Goal: Information Seeking & Learning: Learn about a topic

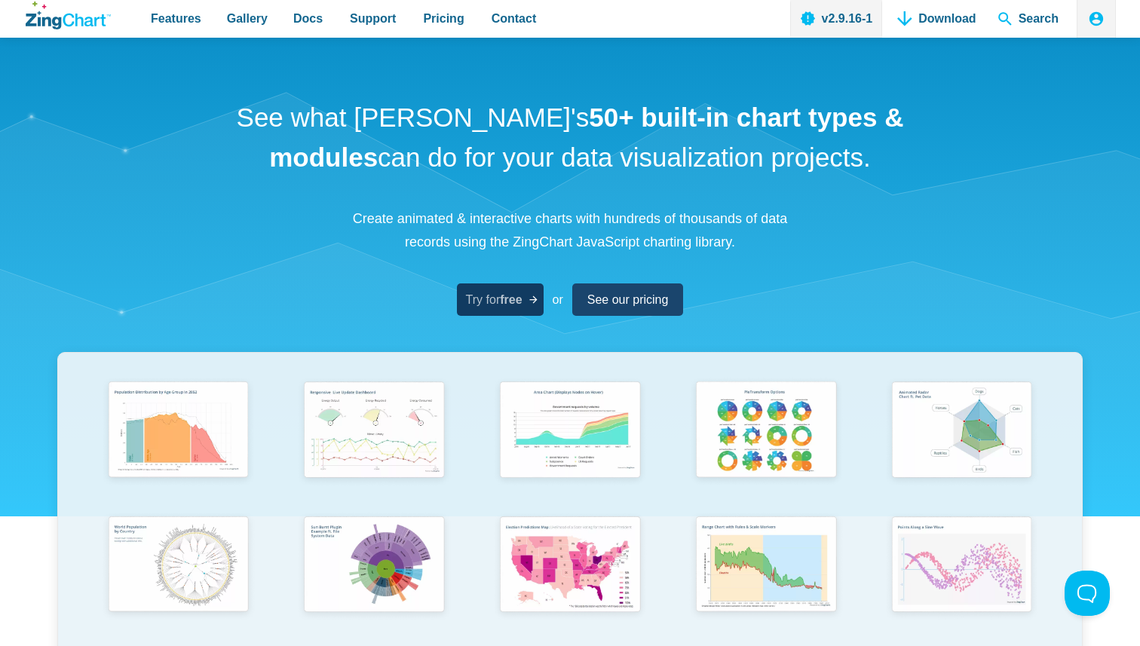
click at [504, 301] on strong "free" at bounding box center [511, 299] width 22 height 13
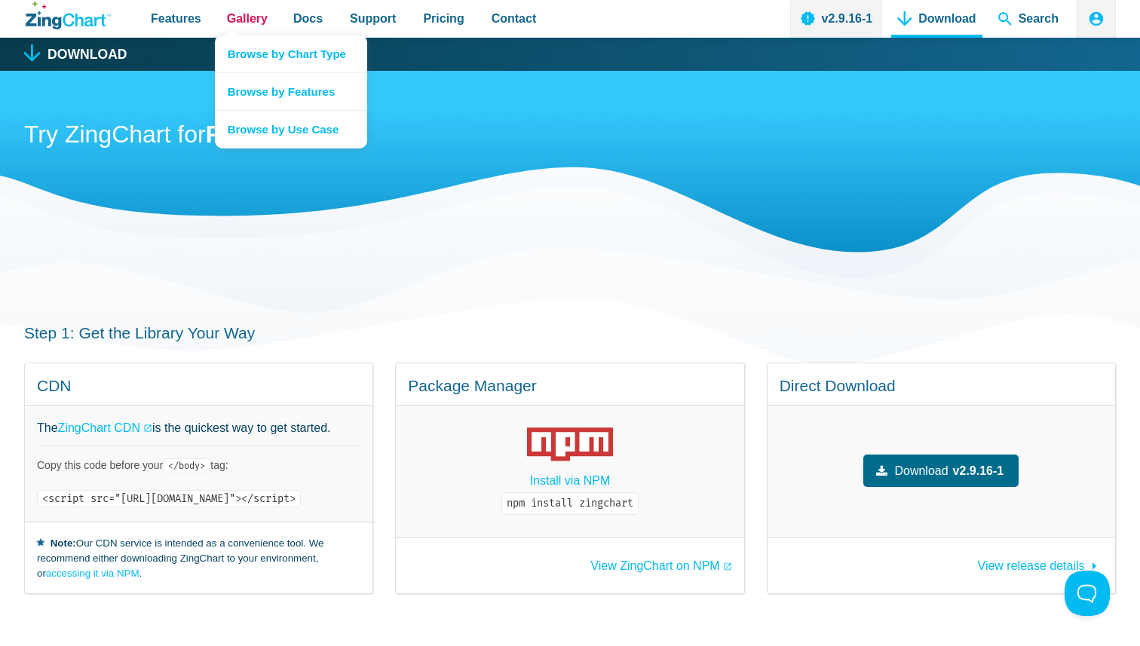
click at [248, 20] on span "Gallery" at bounding box center [247, 18] width 41 height 20
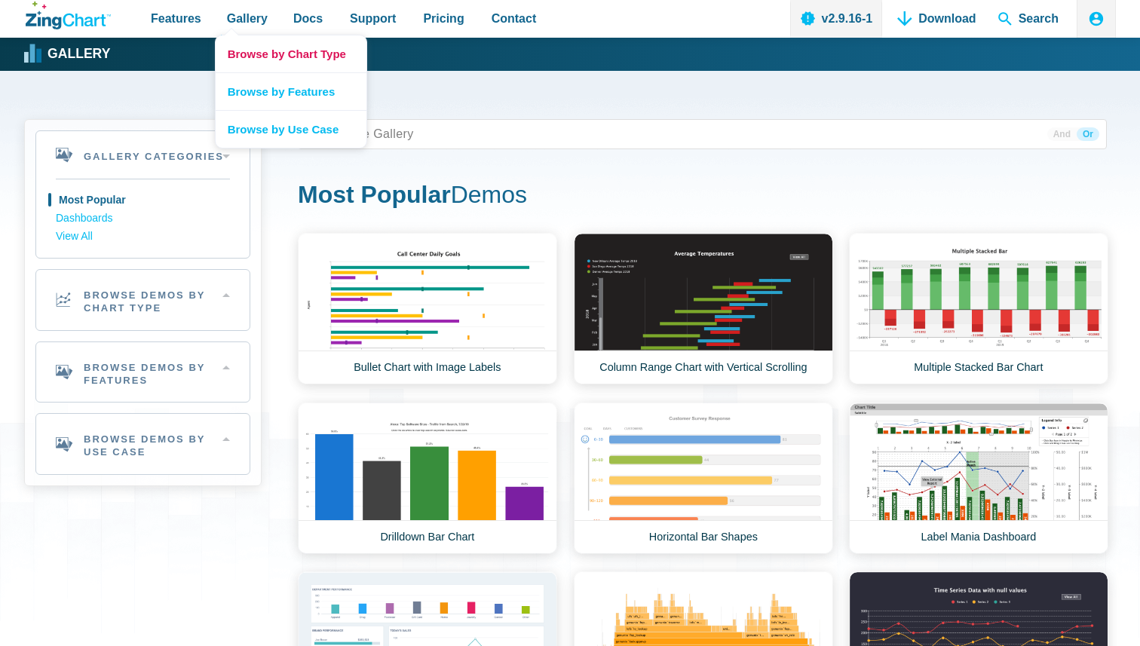
click at [271, 62] on link "Browse by Chart Type" at bounding box center [291, 53] width 151 height 37
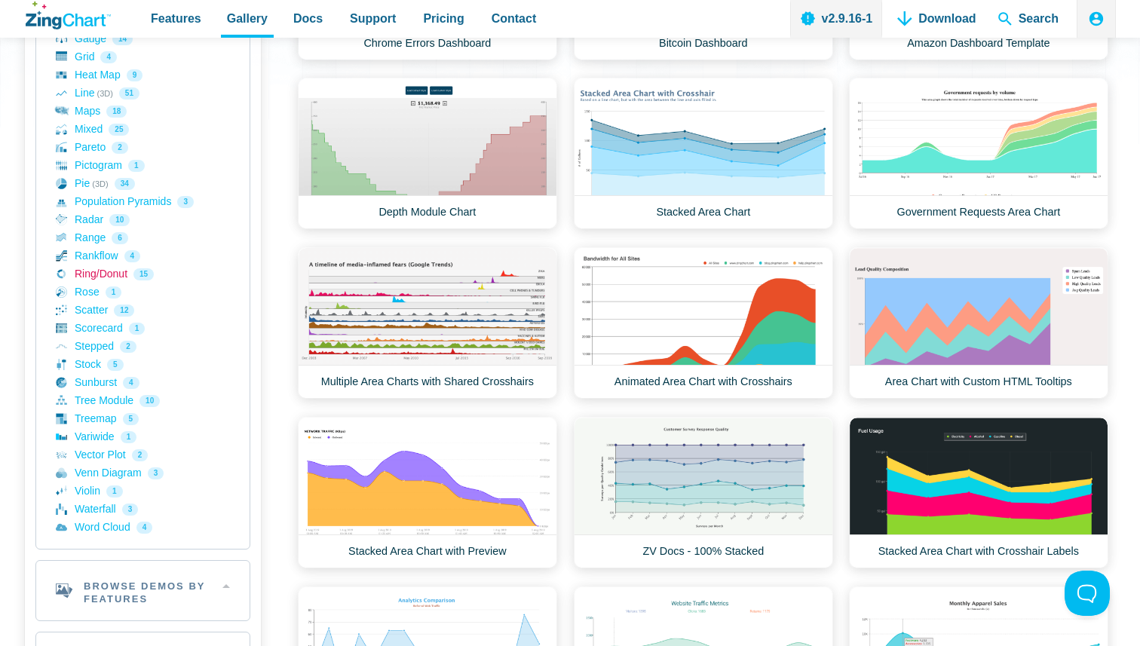
scroll to position [492, 0]
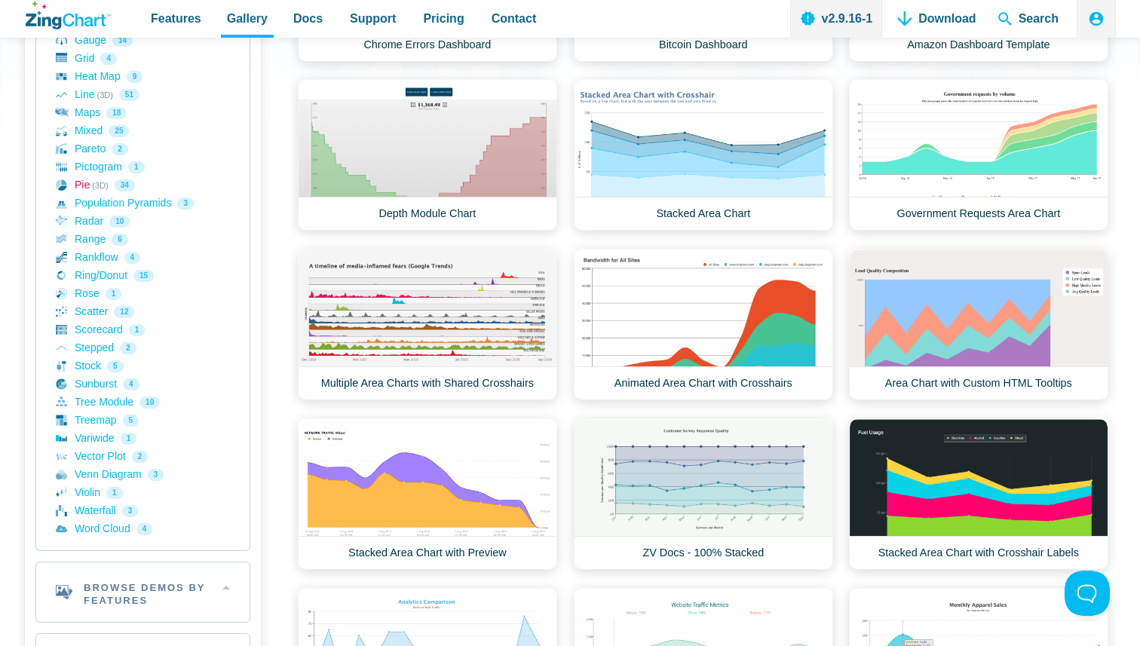
click at [81, 183] on link "Pie (3D) 34" at bounding box center [143, 185] width 174 height 18
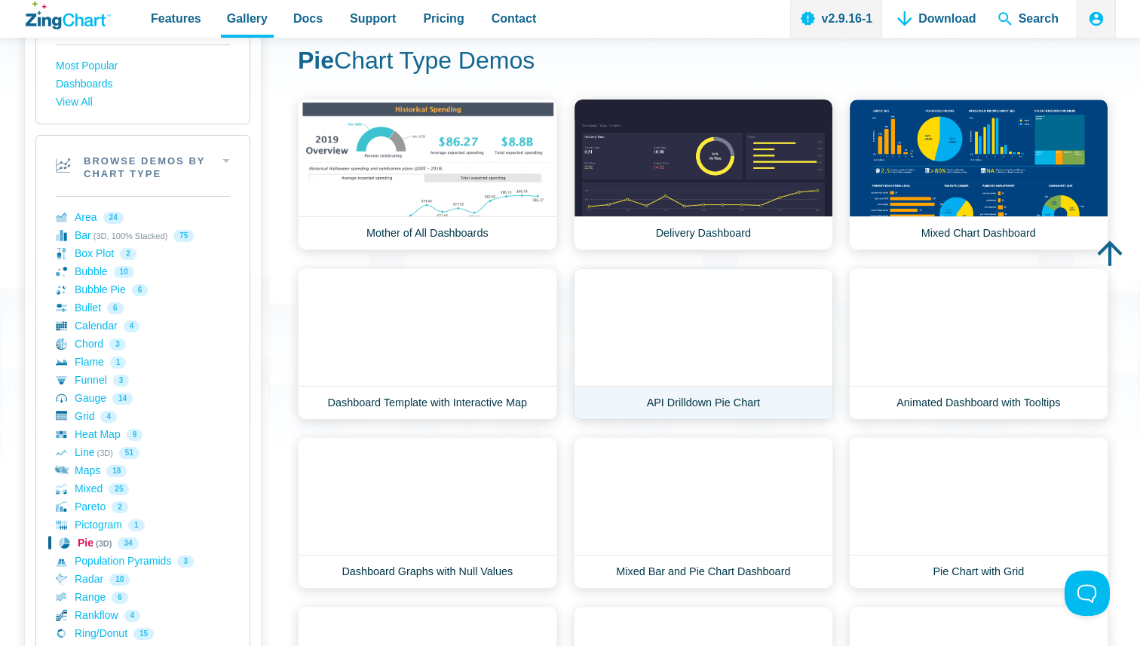
scroll to position [139, 0]
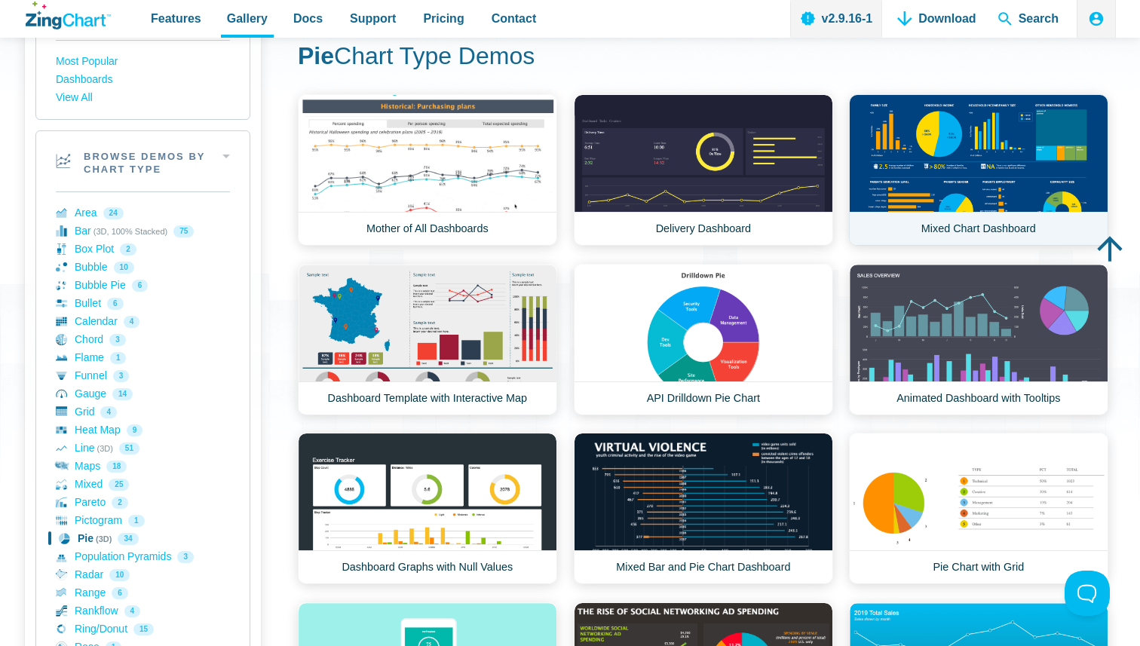
click at [915, 185] on link "Mixed Chart Dashboard" at bounding box center [978, 170] width 259 height 152
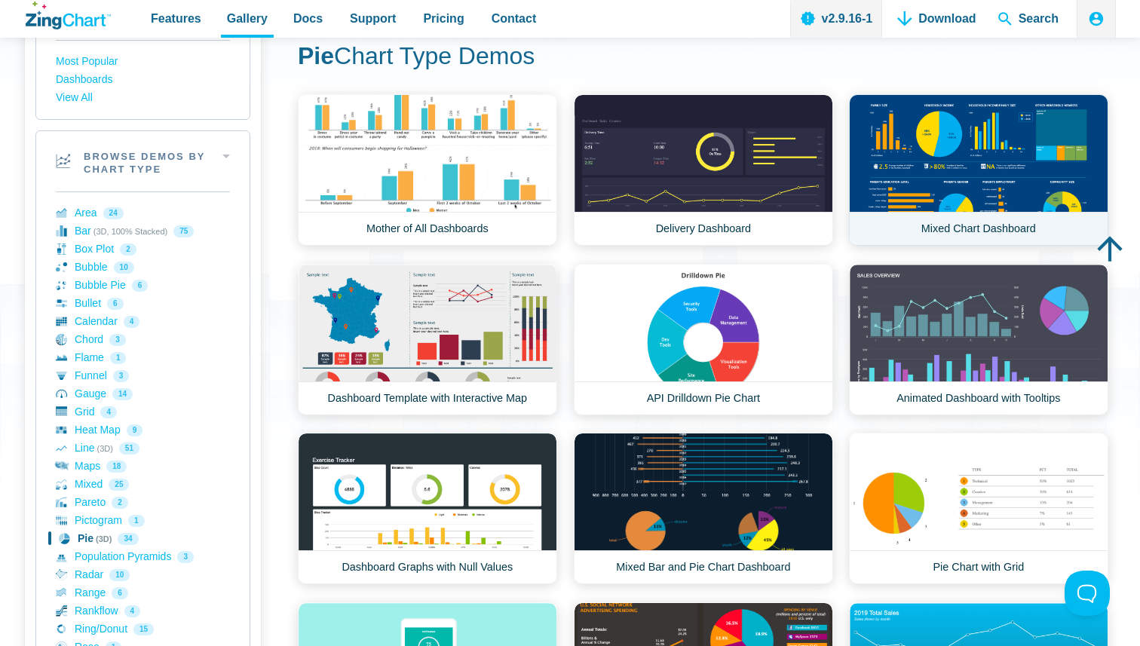
click at [903, 213] on link "Mixed Chart Dashboard" at bounding box center [978, 170] width 259 height 152
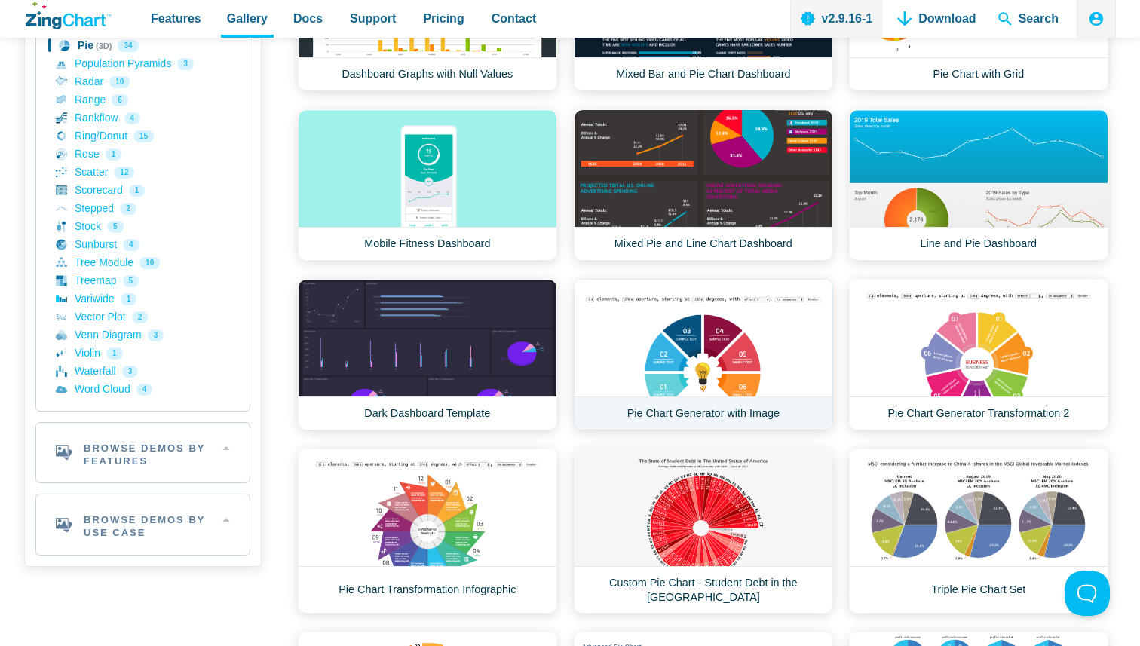
scroll to position [645, 0]
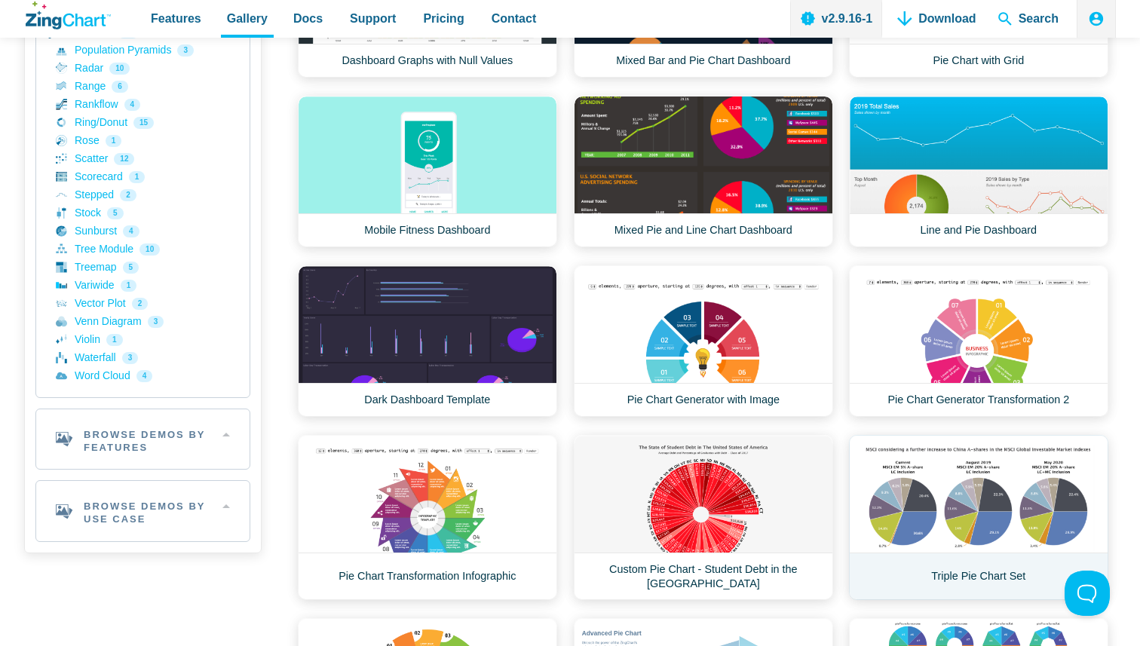
click at [949, 477] on link "Triple Pie Chart Set" at bounding box center [978, 517] width 259 height 165
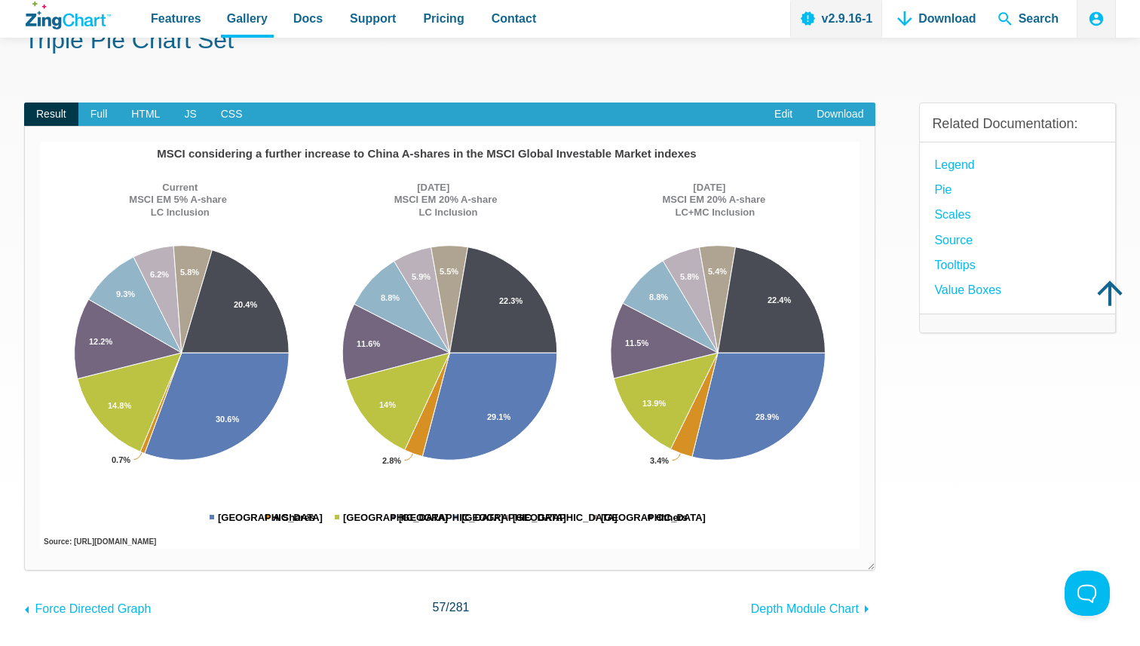
scroll to position [87, 0]
